Goal: Communication & Community: Answer question/provide support

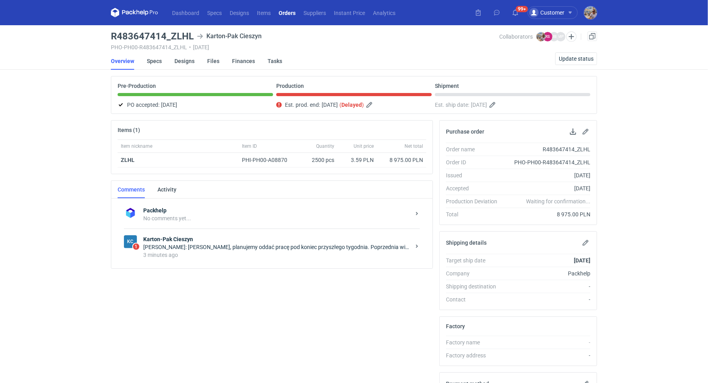
click at [184, 252] on div "3 minutes ago" at bounding box center [276, 255] width 267 height 8
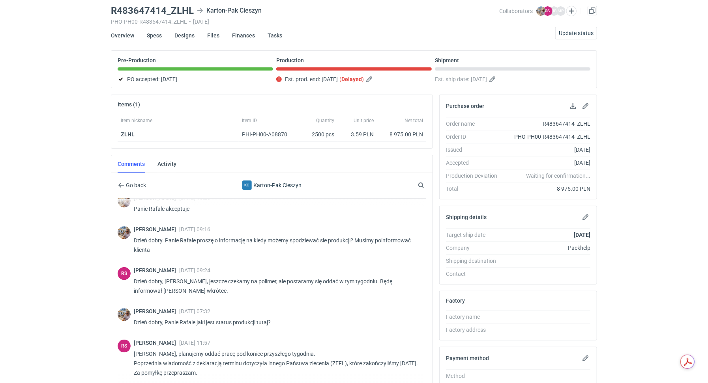
scroll to position [633, 0]
drag, startPoint x: 170, startPoint y: 11, endPoint x: 191, endPoint y: 11, distance: 20.9
click at [191, 11] on h3 "R483647414_ZLHL" at bounding box center [152, 10] width 83 height 9
copy h3 "ZLHL"
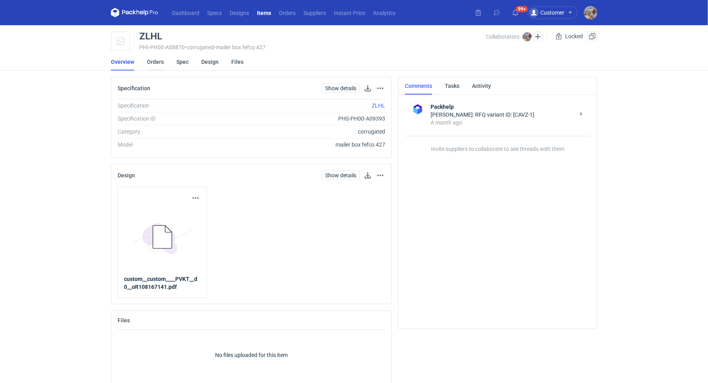
click at [153, 63] on link "Orders" at bounding box center [155, 61] width 17 height 17
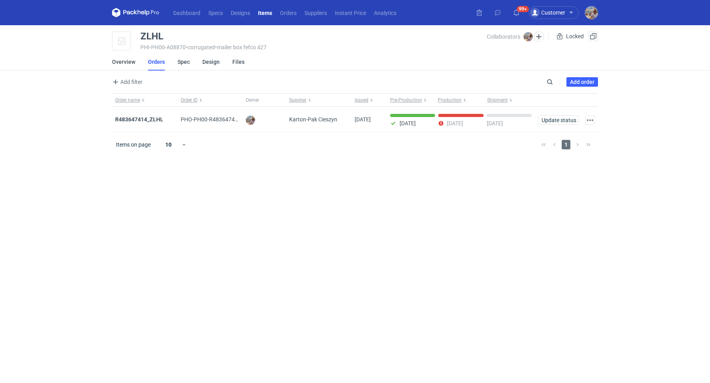
click at [707, 383] on div "Dashboard Specs Designs Items Orders Suppliers Instant Price Analytics 99+ Cust…" at bounding box center [355, 191] width 710 height 383
click at [142, 118] on strong "R483647414_ZLHL" at bounding box center [139, 119] width 48 height 6
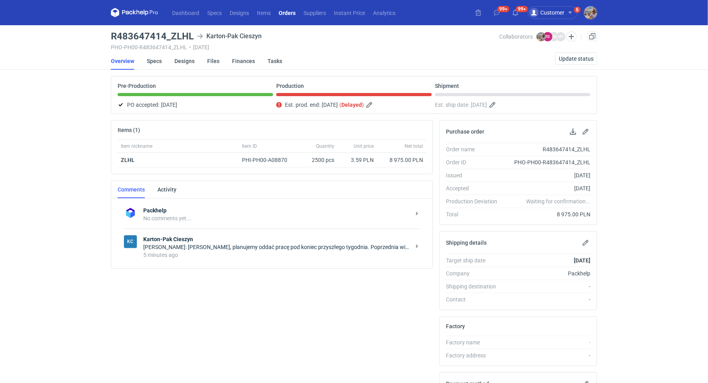
click at [272, 257] on div "KC Karton-Pak Cieszyn Rafał Stani: Panie Michale, planujemy oddać pracę pod kon…" at bounding box center [272, 247] width 296 height 37
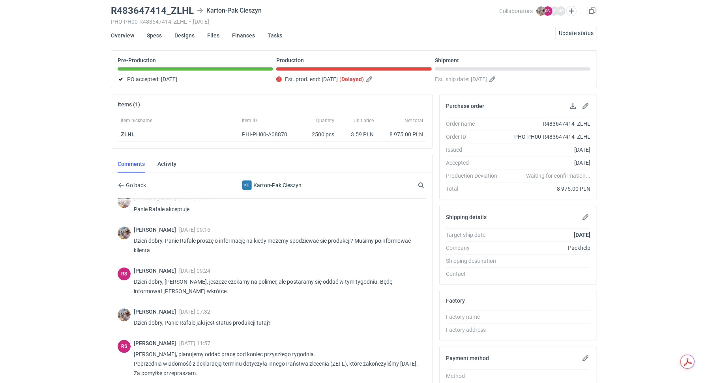
scroll to position [128, 0]
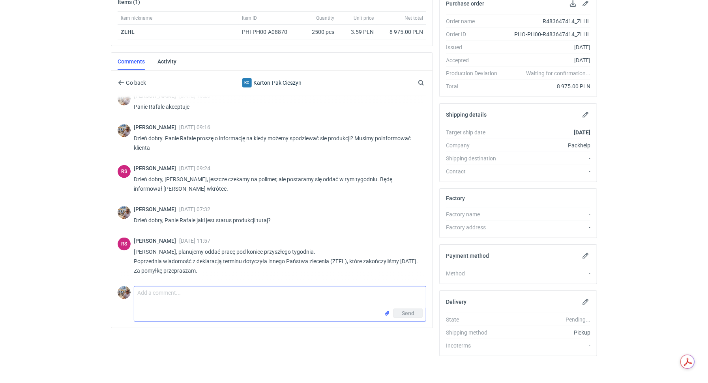
click at [212, 291] on textarea "Comment message" at bounding box center [279, 298] width 291 height 22
type textarea "Panie Rafale potrzebuję konkretnej informacji kiedy zlecenie będzie gotowe do o…"
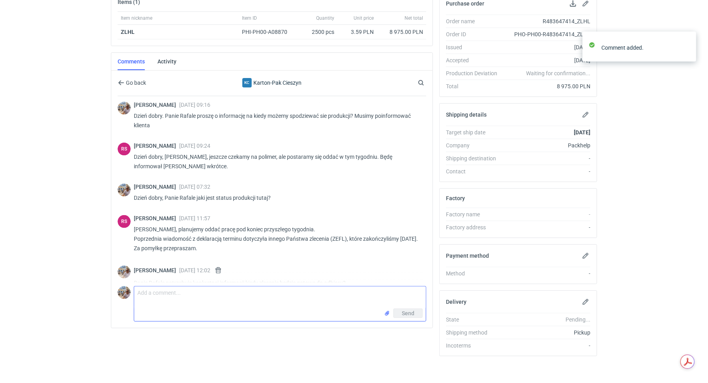
scroll to position [668, 0]
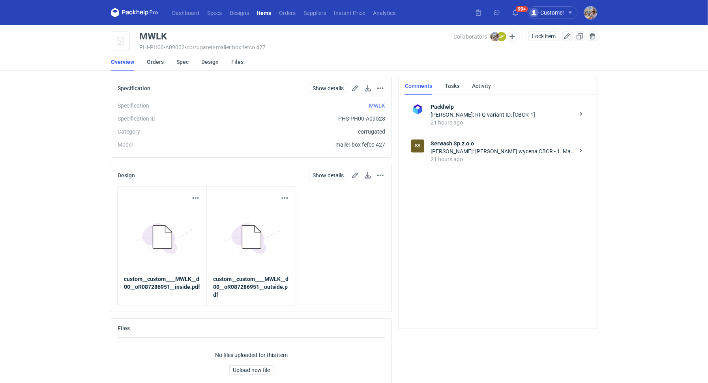
click at [472, 156] on div "21 hours ago" at bounding box center [502, 159] width 144 height 8
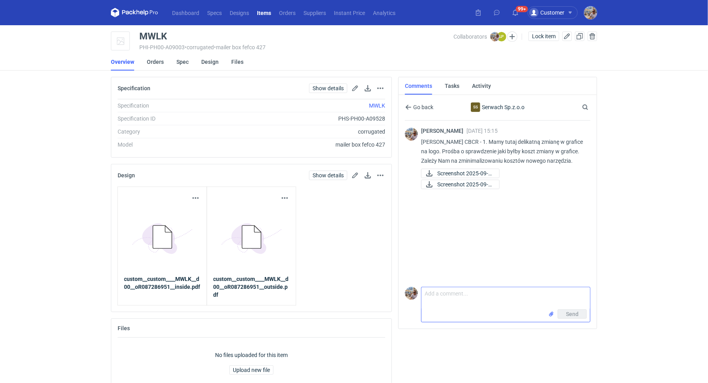
click at [477, 297] on textarea "Comment message" at bounding box center [505, 299] width 168 height 22
type textarea "Dzień dobry. Panie Łukaszu prośba o informację"
